Goal: Information Seeking & Learning: Learn about a topic

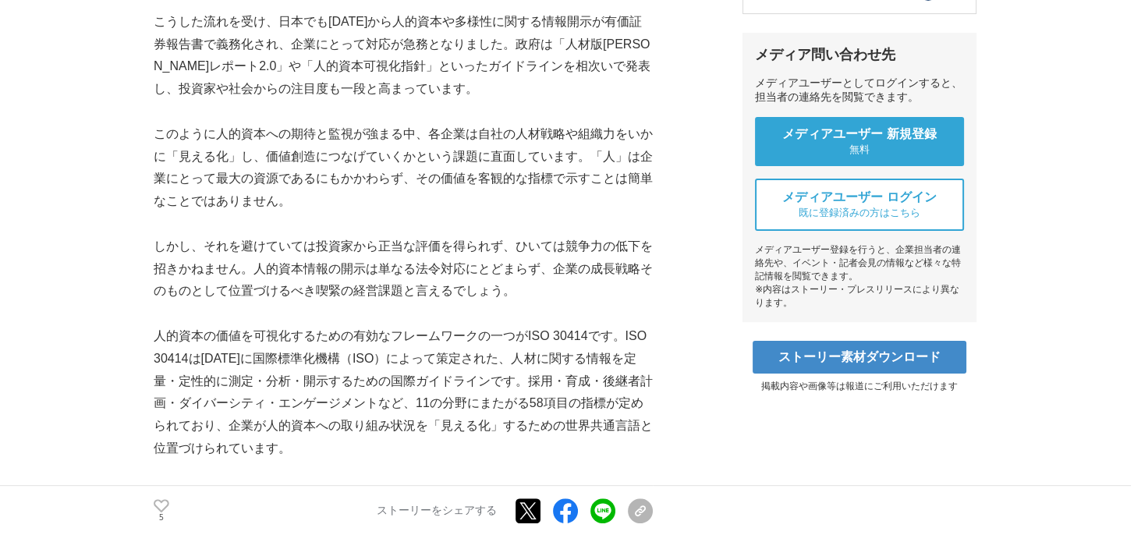
scroll to position [624, 0]
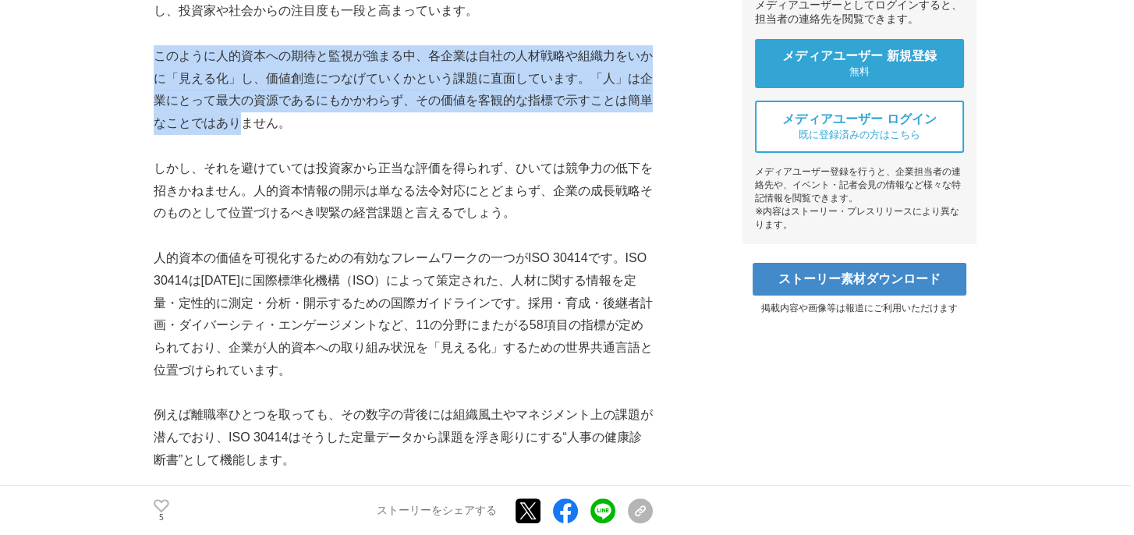
drag, startPoint x: 154, startPoint y: 243, endPoint x: 641, endPoint y: 327, distance: 494.6
click at [641, 135] on p "このように人的資本への期待と監視が強まる中、各企業は自社の人材戦略や組織力をいかに「見える化」し、価値創造につなげていくかという課題に直面しています。「人」は…" at bounding box center [403, 90] width 499 height 90
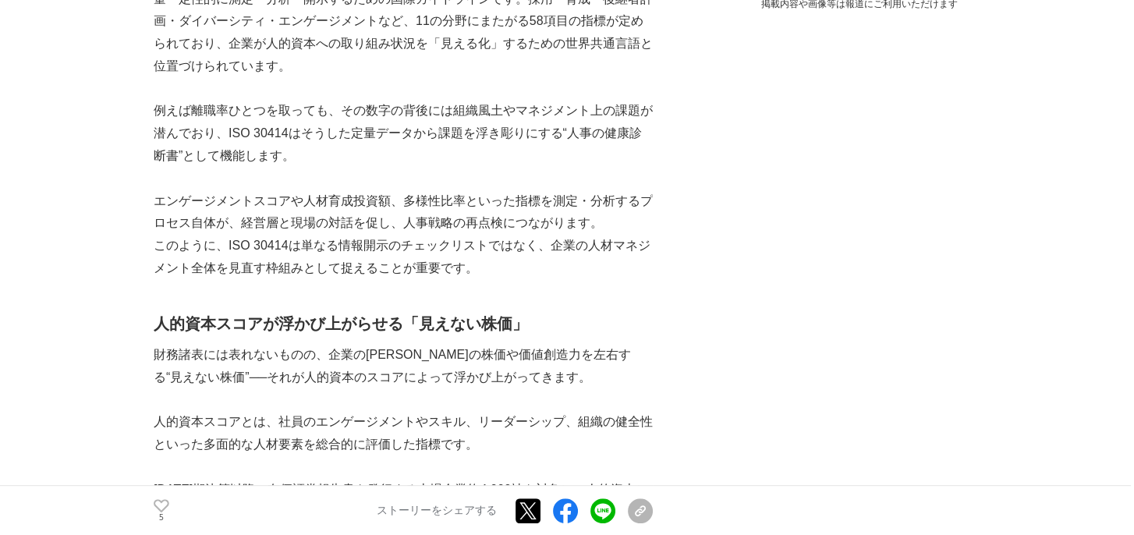
scroll to position [1092, 0]
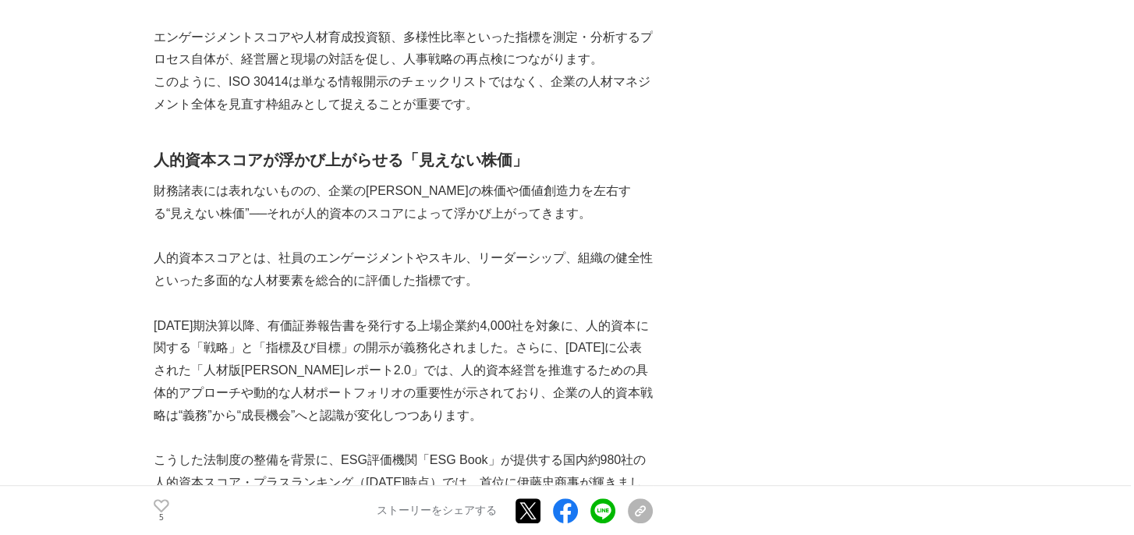
drag, startPoint x: 146, startPoint y: 81, endPoint x: 574, endPoint y: 100, distance: 428.7
drag, startPoint x: 574, startPoint y: 100, endPoint x: 573, endPoint y: 111, distance: 10.9
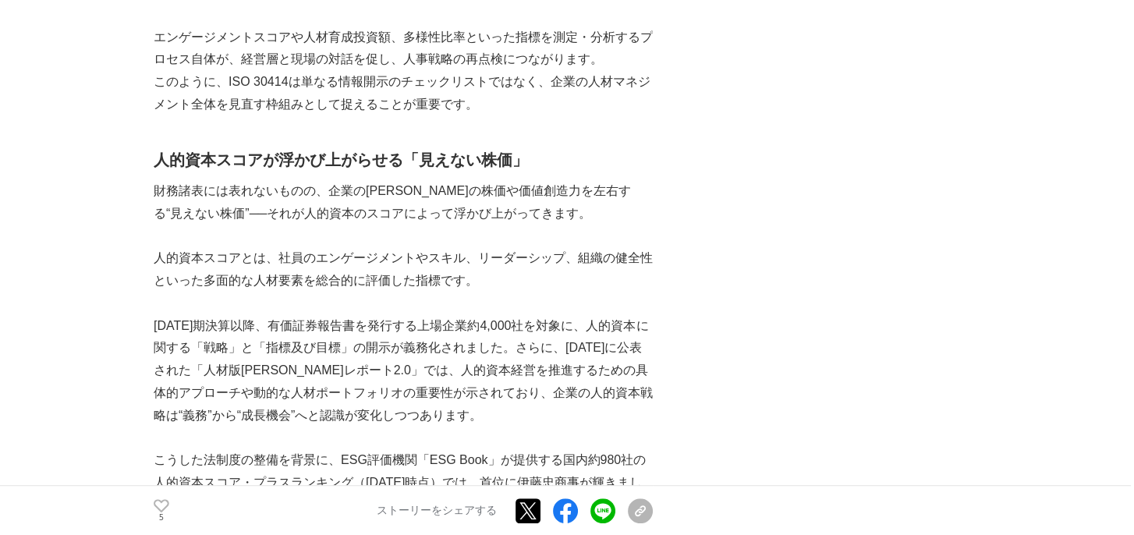
drag, startPoint x: 364, startPoint y: 169, endPoint x: 401, endPoint y: 244, distance: 83.7
drag, startPoint x: 401, startPoint y: 244, endPoint x: 399, endPoint y: 299, distance: 54.7
